Goal: Entertainment & Leisure: Consume media (video, audio)

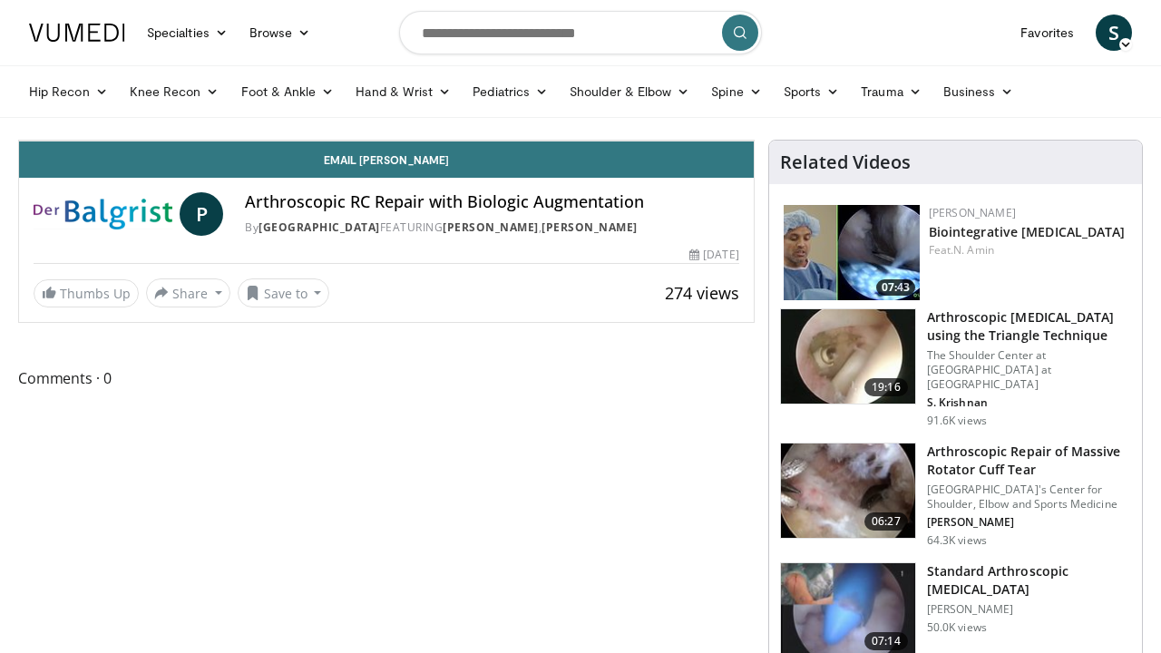
click at [19, 141] on span "Video Player" at bounding box center [37, 122] width 36 height 36
click at [754, 104] on div "Loaded : 70.44% 0:48:25 0:48:25" at bounding box center [386, 95] width 735 height 17
click at [927, 104] on div "Progress Bar" at bounding box center [928, 100] width 2 height 7
click at [998, 104] on div "Progress Bar" at bounding box center [999, 100] width 2 height 7
click at [754, 142] on video-js "**********" at bounding box center [386, 141] width 735 height 1
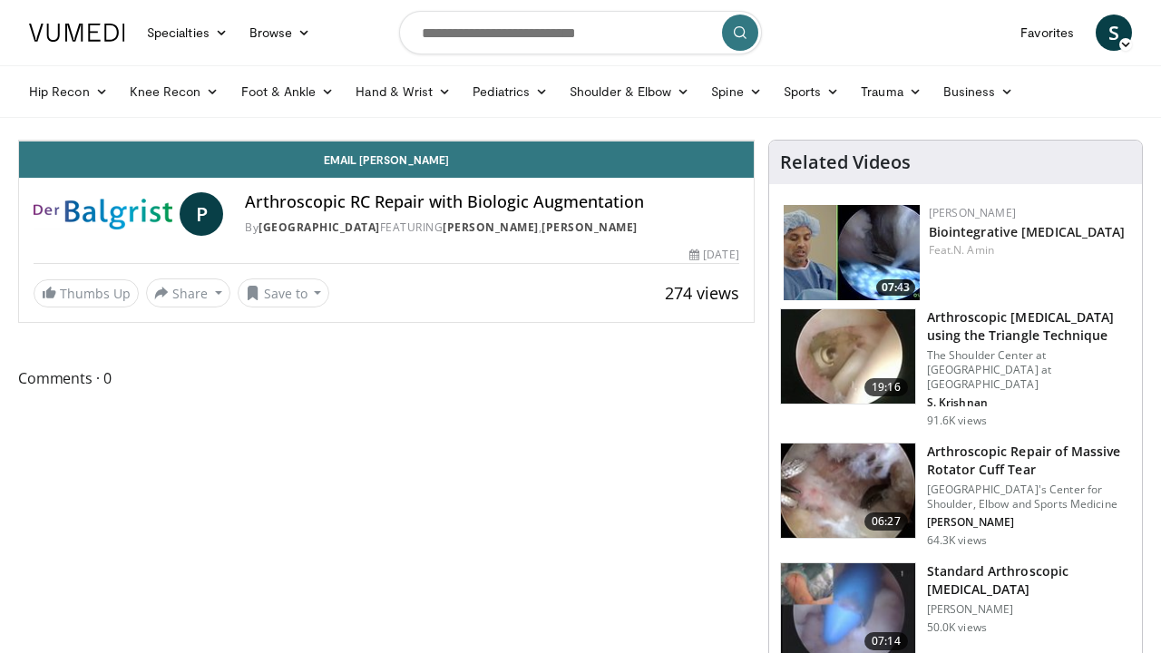
click at [754, 141] on div "10 seconds Tap to unmute" at bounding box center [386, 141] width 735 height 0
click at [19, 141] on span "Video Player" at bounding box center [37, 122] width 36 height 36
click at [1051, 104] on div "Progress Bar" at bounding box center [1052, 100] width 2 height 7
click at [19, 141] on span "Video Player" at bounding box center [37, 122] width 36 height 36
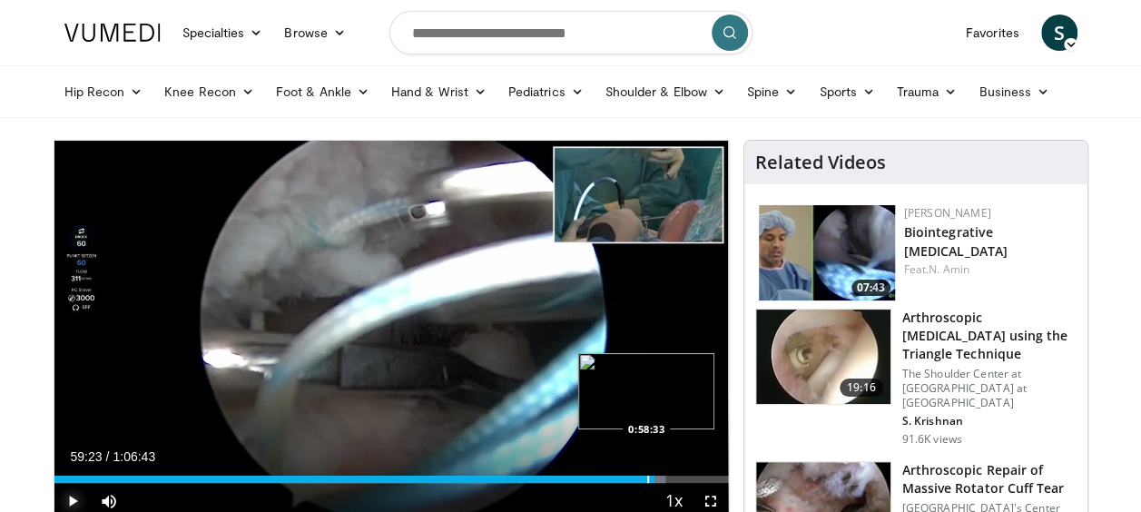
click at [647, 480] on div "Progress Bar" at bounding box center [648, 478] width 2 height 7
click at [628, 480] on div "0:58:33" at bounding box center [350, 478] width 592 height 7
click at [71, 495] on span "Video Player" at bounding box center [72, 501] width 36 height 36
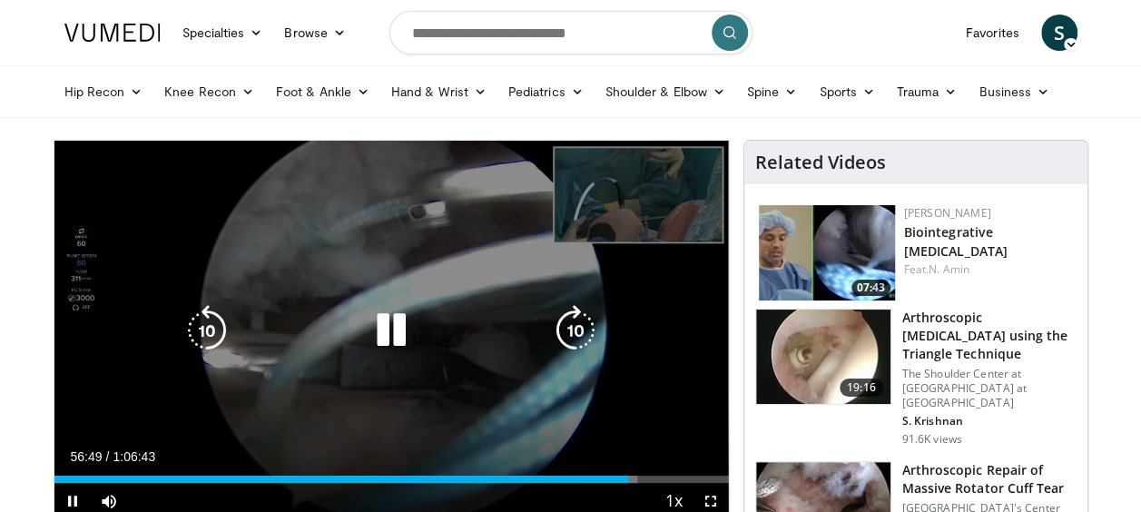
click at [387, 319] on icon "Video Player" at bounding box center [391, 330] width 51 height 51
